Goal: Information Seeking & Learning: Check status

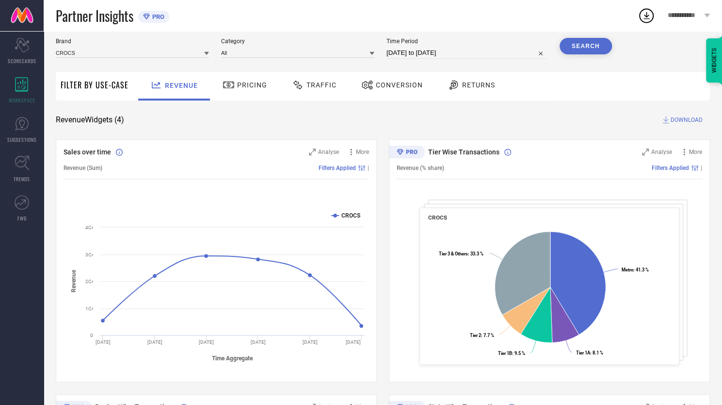
scroll to position [27, 0]
click at [384, 94] on div "Conversion" at bounding box center [392, 85] width 66 height 16
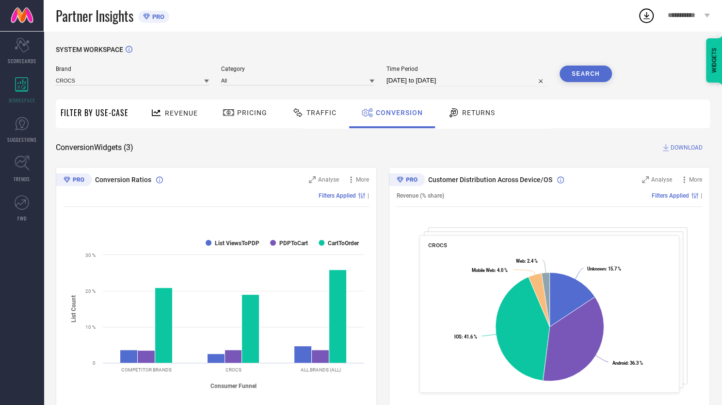
select select "6"
select select "2025"
select select "7"
select select "2025"
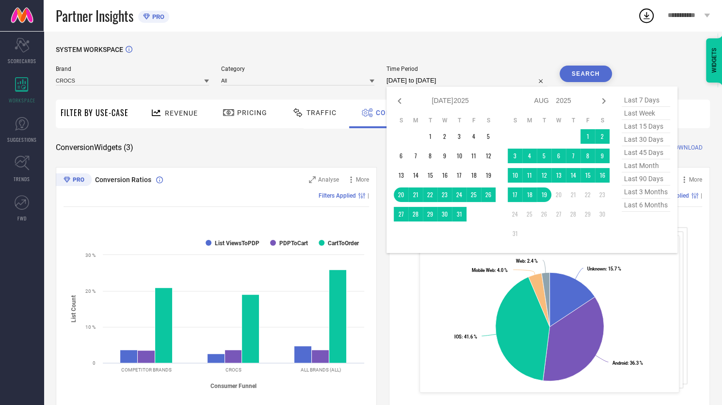
click at [436, 80] on input "[DATE] to [DATE]" at bounding box center [467, 81] width 161 height 12
click at [401, 98] on icon at bounding box center [400, 101] width 12 height 12
select select "5"
select select "2025"
select select "6"
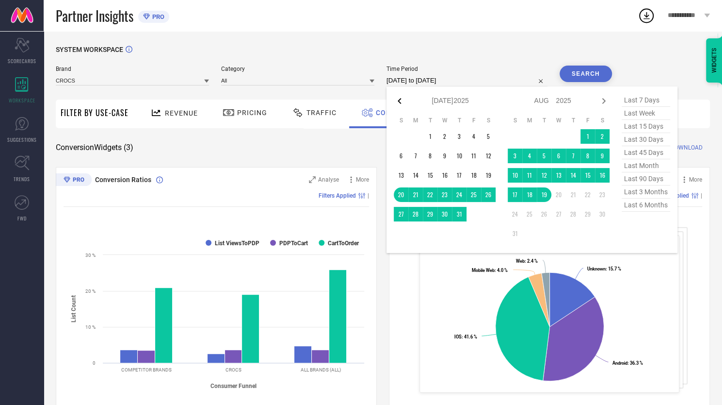
select select "2025"
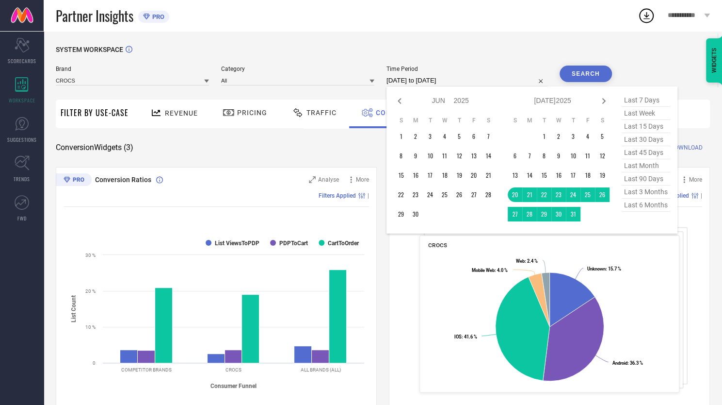
click at [401, 98] on icon at bounding box center [400, 101] width 12 height 12
select select "4"
select select "2025"
select select "5"
select select "2025"
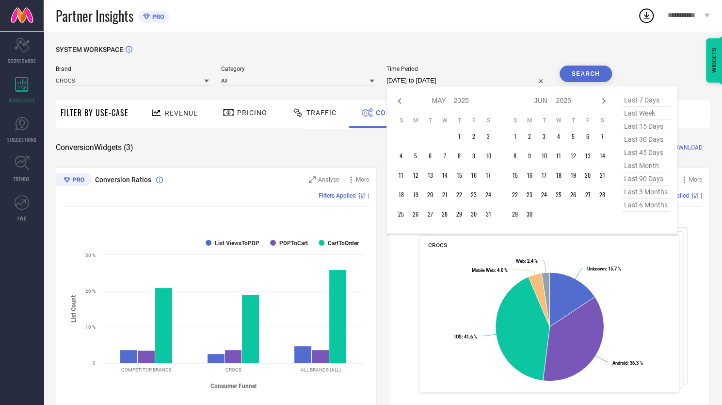
click at [401, 98] on icon at bounding box center [400, 101] width 12 height 12
select select "3"
select select "2025"
select select "4"
select select "2025"
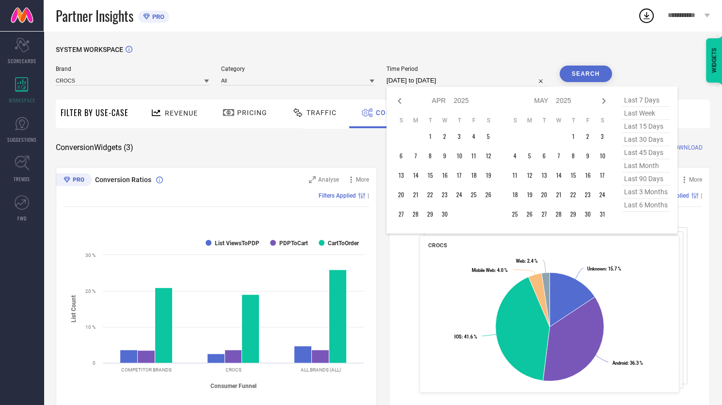
click at [401, 98] on icon at bounding box center [400, 101] width 12 height 12
select select "2"
select select "2025"
select select "3"
select select "2025"
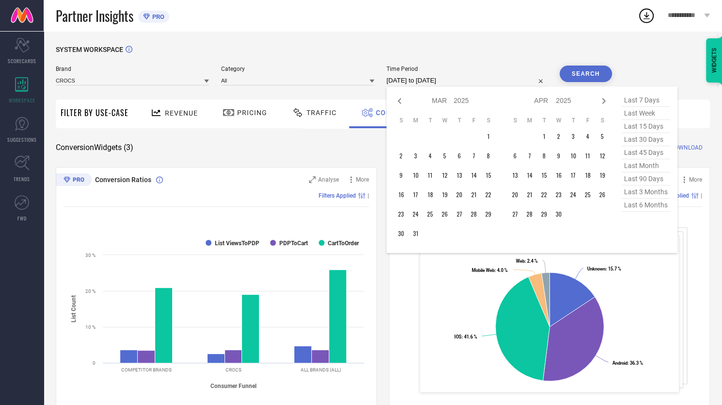
click at [401, 98] on icon at bounding box center [400, 101] width 12 height 12
select select "1"
select select "2025"
select select "2"
select select "2025"
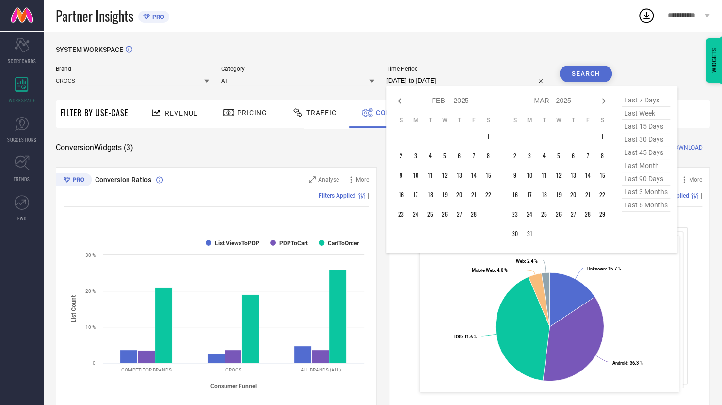
click at [401, 98] on icon at bounding box center [400, 101] width 12 height 12
select select "2025"
select select "1"
select select "2025"
type input "After [DATE]"
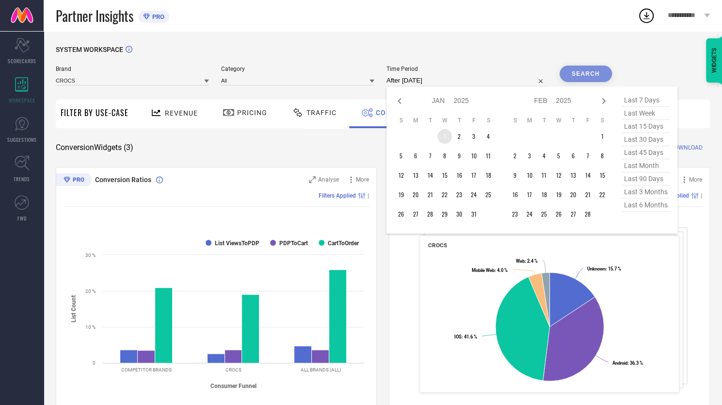
click at [444, 132] on td "1" at bounding box center [445, 136] width 15 height 15
click at [605, 100] on icon at bounding box center [603, 101] width 3 height 6
select select "1"
select select "2025"
select select "2"
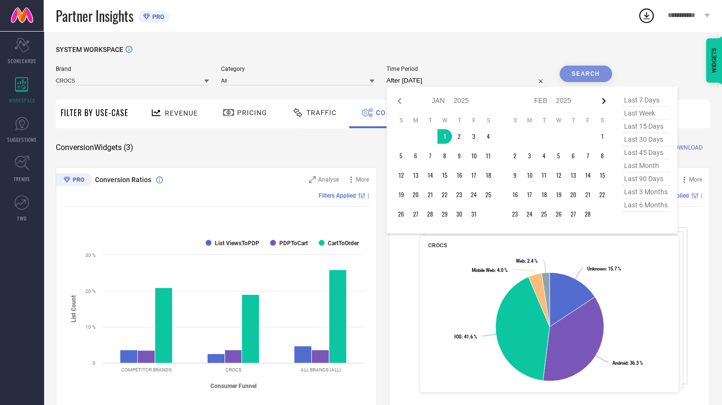
select select "2025"
click at [605, 100] on icon at bounding box center [603, 101] width 3 height 6
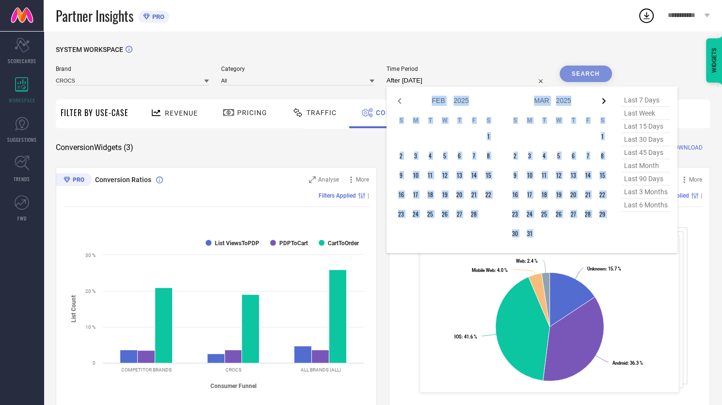
select select "2"
select select "2025"
select select "3"
select select "2025"
click at [605, 100] on icon at bounding box center [603, 101] width 3 height 6
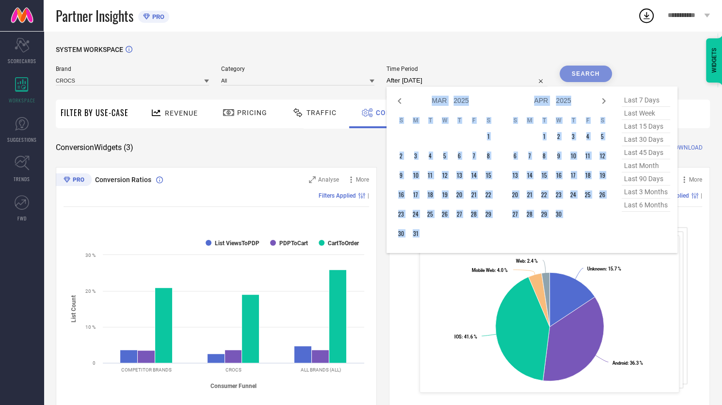
select select "3"
select select "2025"
select select "4"
select select "2025"
click at [605, 100] on icon at bounding box center [603, 101] width 3 height 6
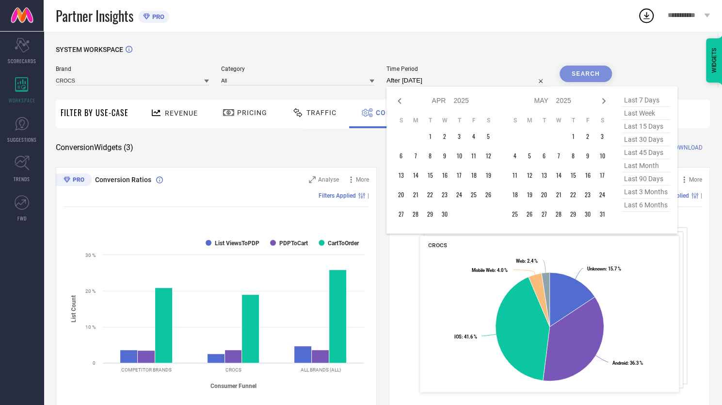
select select "4"
select select "2025"
select select "5"
select select "2025"
click at [605, 100] on icon at bounding box center [603, 101] width 3 height 6
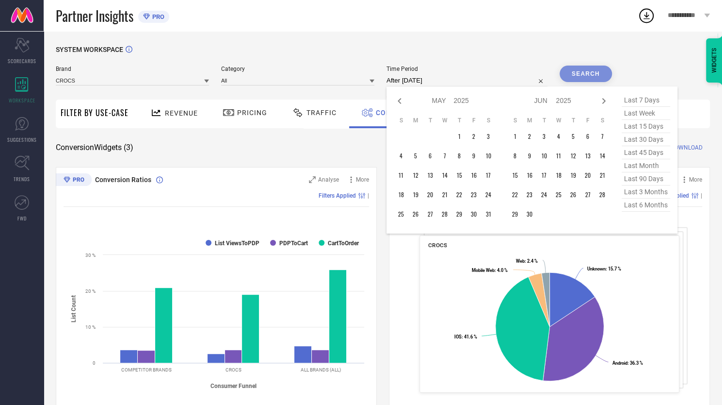
select select "5"
select select "2025"
select select "6"
select select "2025"
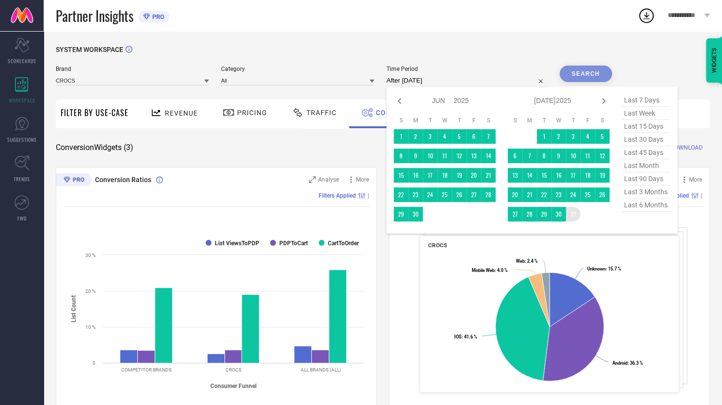
type input "[DATE] to [DATE]"
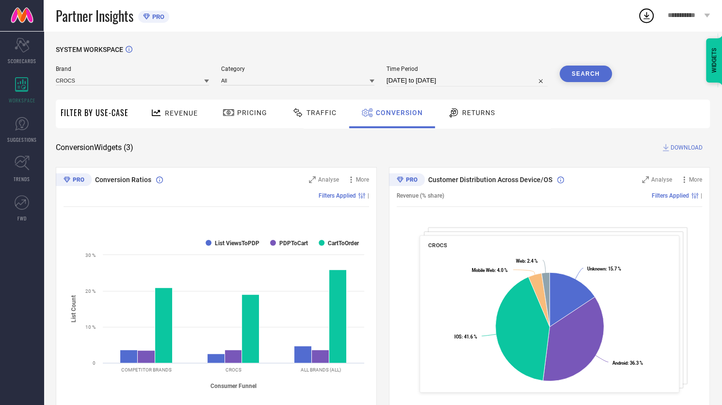
click at [600, 69] on button "Search" at bounding box center [586, 73] width 52 height 16
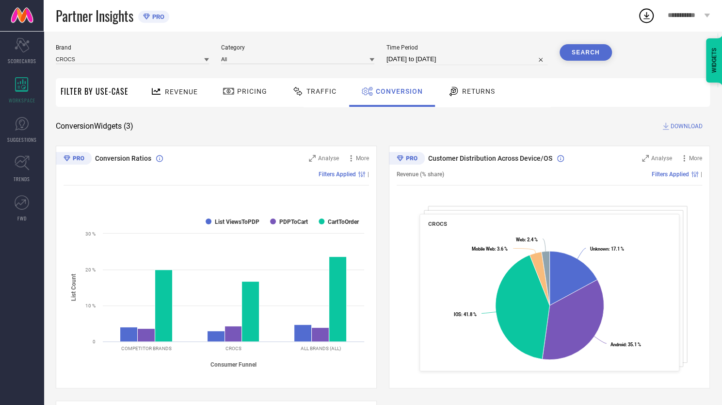
scroll to position [20, 0]
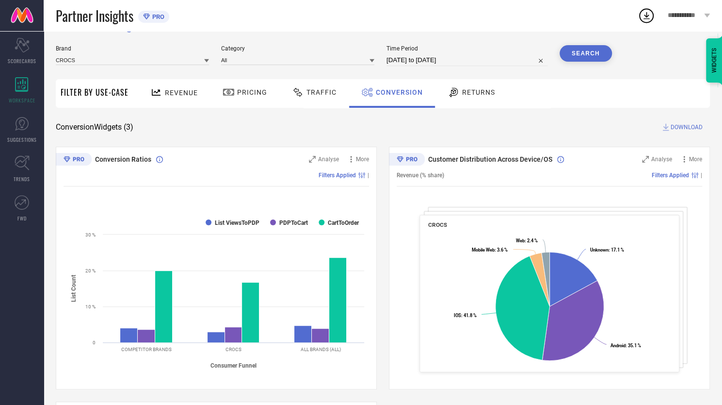
click at [330, 87] on div "Traffic" at bounding box center [314, 92] width 49 height 16
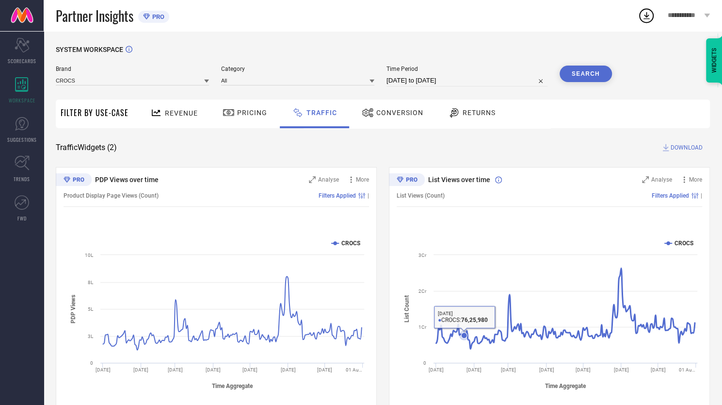
scroll to position [19, 0]
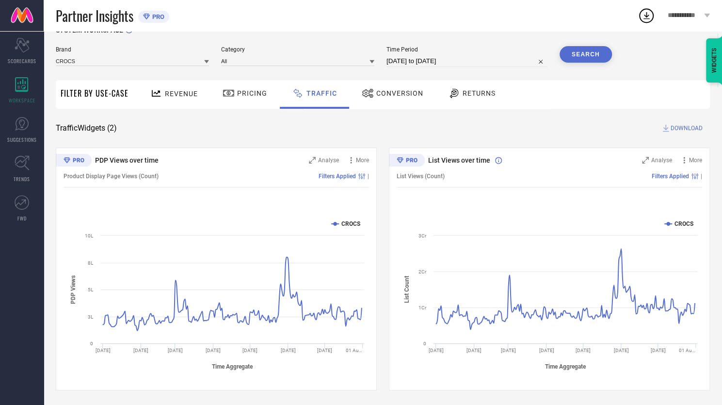
click at [249, 96] on span "Pricing" at bounding box center [252, 93] width 30 height 8
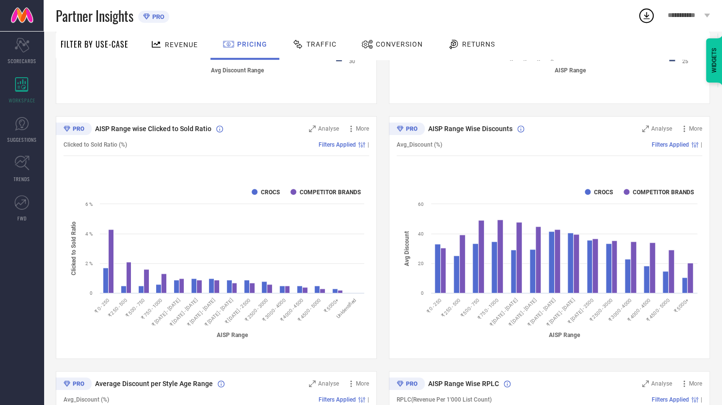
scroll to position [529, 0]
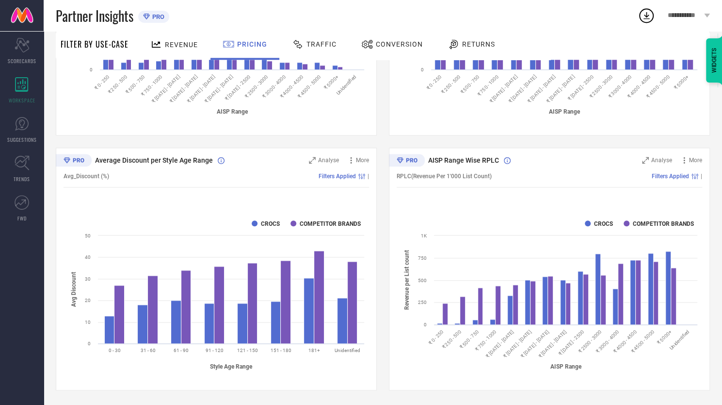
click at [462, 42] on span "Returns" at bounding box center [478, 44] width 33 height 8
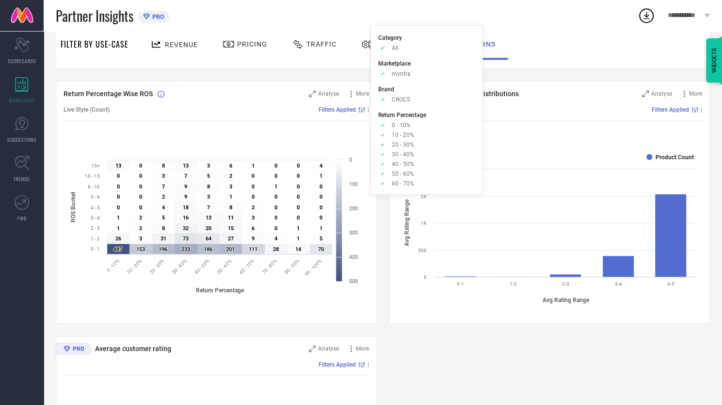
scroll to position [151, 0]
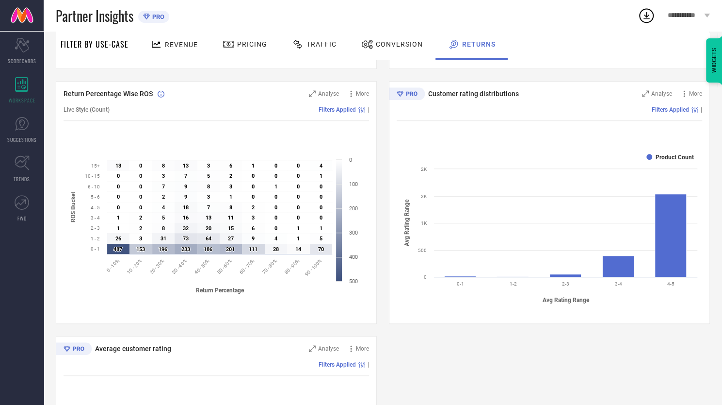
click at [381, 37] on div "Conversion" at bounding box center [392, 44] width 66 height 16
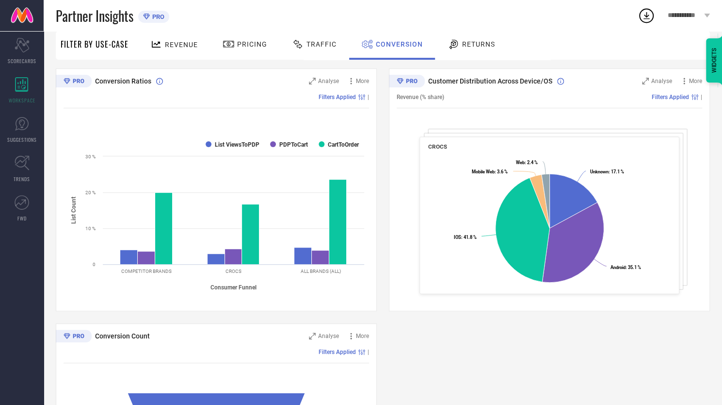
scroll to position [84, 0]
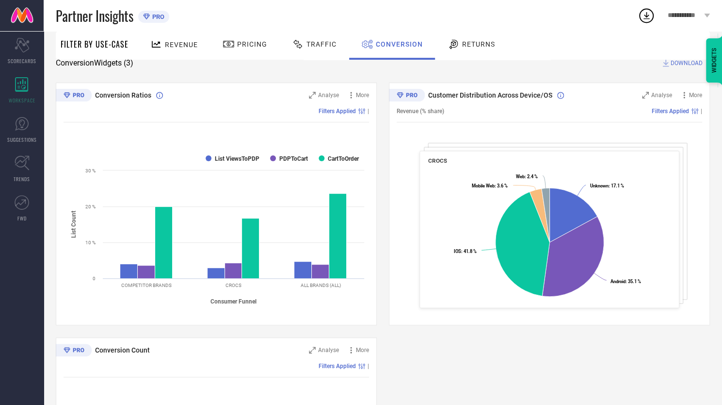
click at [319, 54] on div "Traffic" at bounding box center [314, 45] width 69 height 29
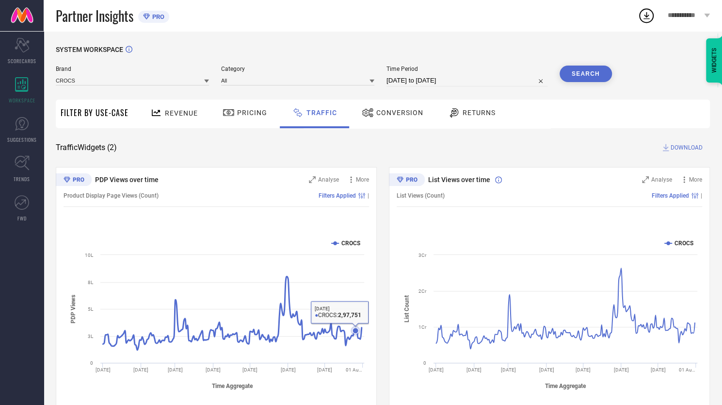
scroll to position [19, 0]
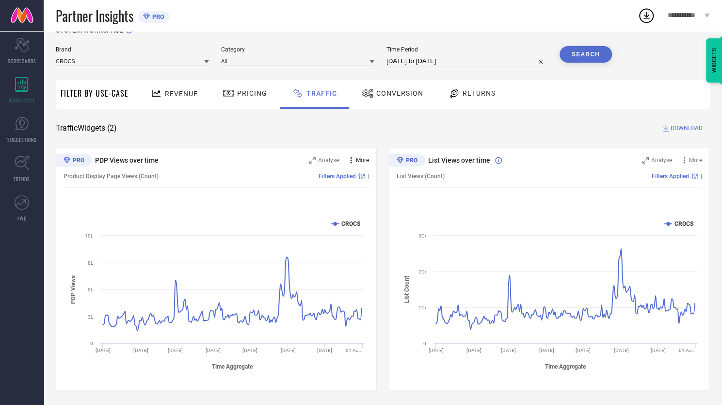
click at [360, 157] on span "More" at bounding box center [362, 160] width 13 height 7
click at [407, 128] on div "Traffic Widgets ( 2 ) DOWNLOAD" at bounding box center [383, 128] width 654 height 10
click at [403, 85] on div "Conversion" at bounding box center [392, 93] width 66 height 16
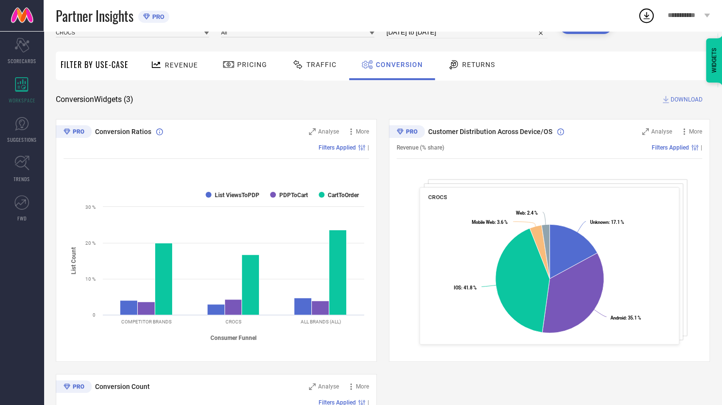
scroll to position [0, 0]
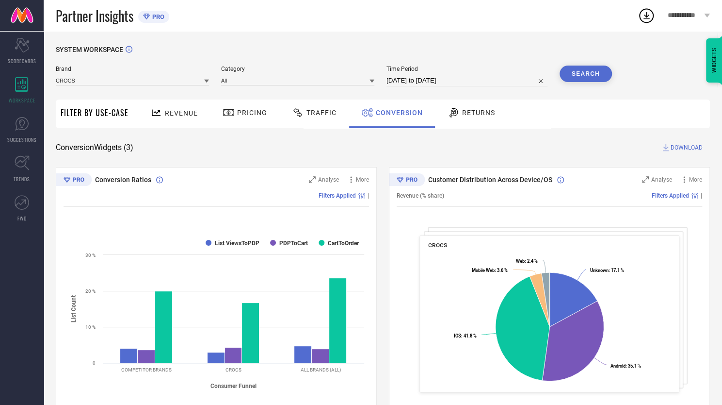
click at [321, 123] on div "Traffic" at bounding box center [314, 113] width 69 height 29
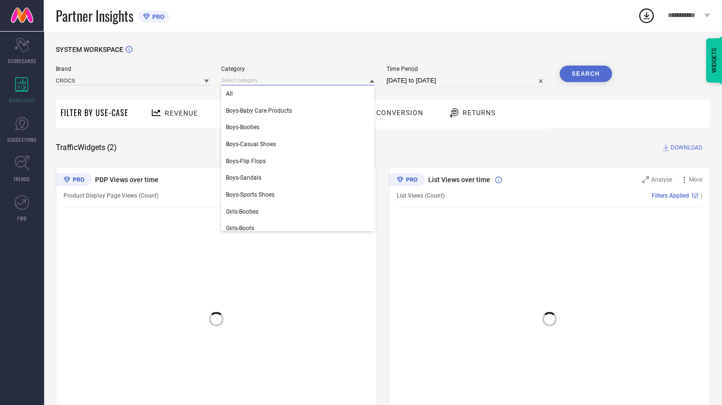
click at [282, 85] on input at bounding box center [297, 80] width 153 height 10
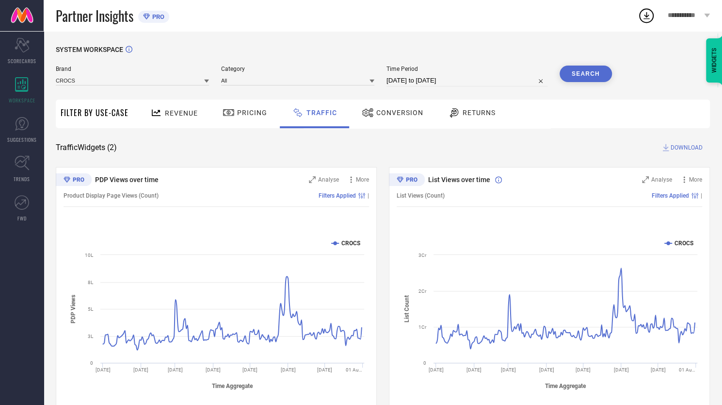
click at [374, 81] on icon at bounding box center [372, 81] width 5 height 3
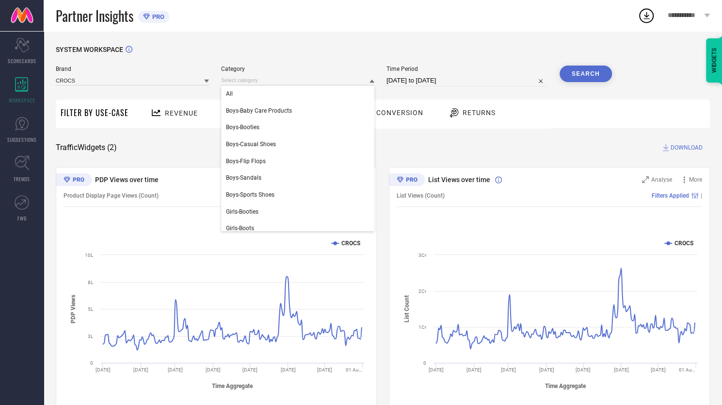
click at [361, 42] on div "SYSTEM WORKSPACE Brand CROCS Category All Boys-Baby Care Products Boys-Booties …" at bounding box center [383, 227] width 679 height 393
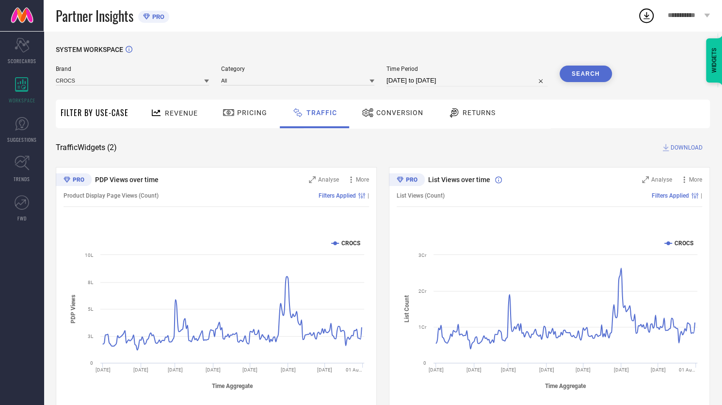
click at [452, 77] on input "[DATE] to [DATE]" at bounding box center [467, 81] width 161 height 12
select select "2025"
select select "1"
select select "2025"
click at [489, 48] on div "SYSTEM WORKSPACE" at bounding box center [383, 56] width 654 height 20
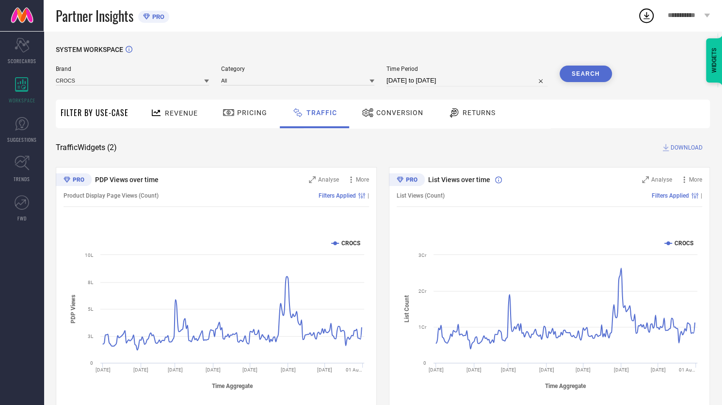
scroll to position [19, 0]
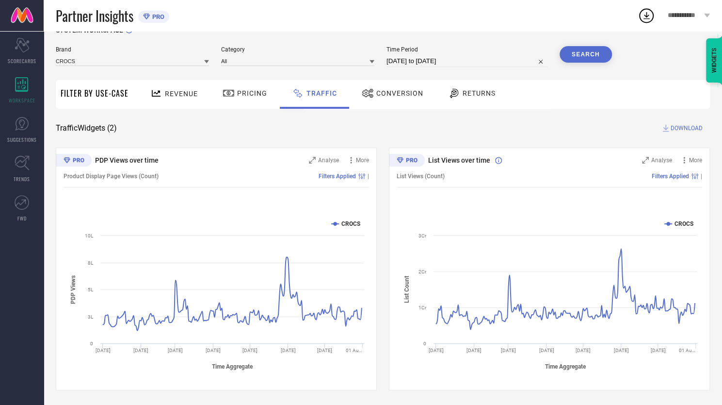
click at [26, 16] on link at bounding box center [22, 15] width 44 height 31
